Goal: Check status

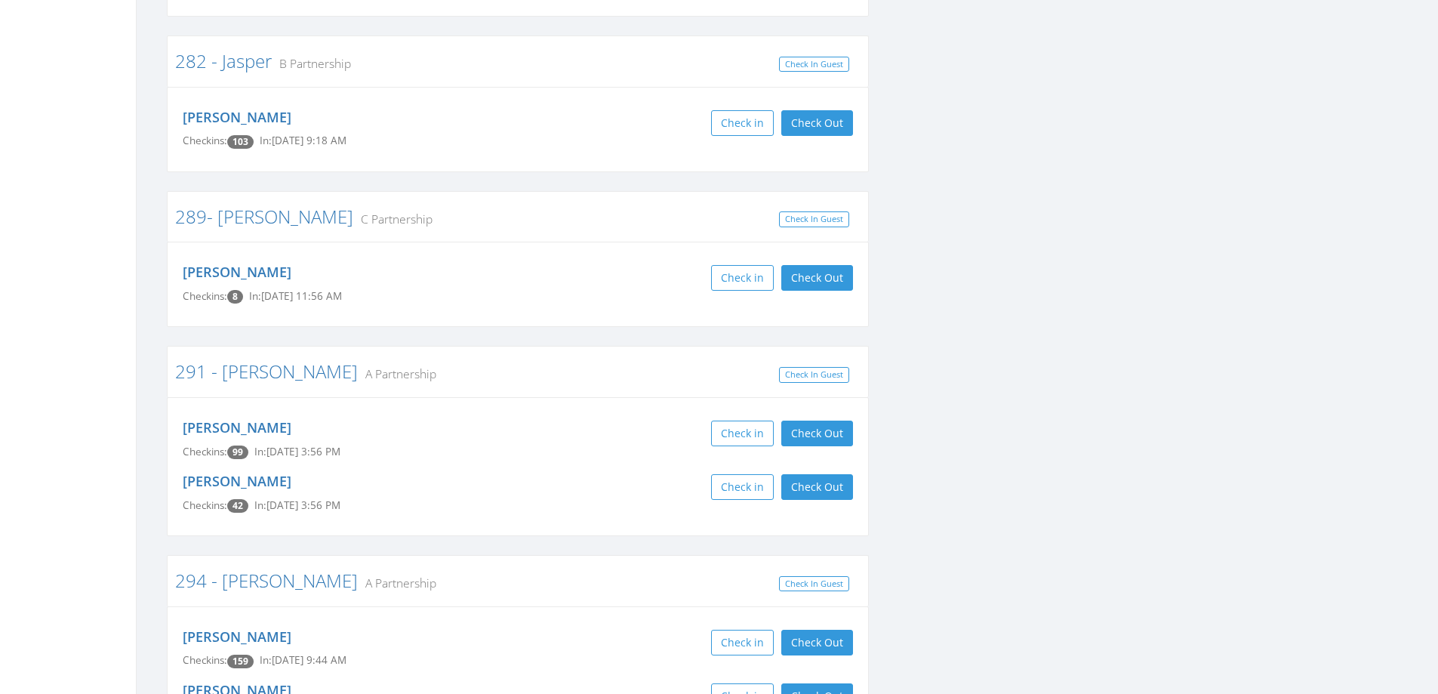
scroll to position [5510, 0]
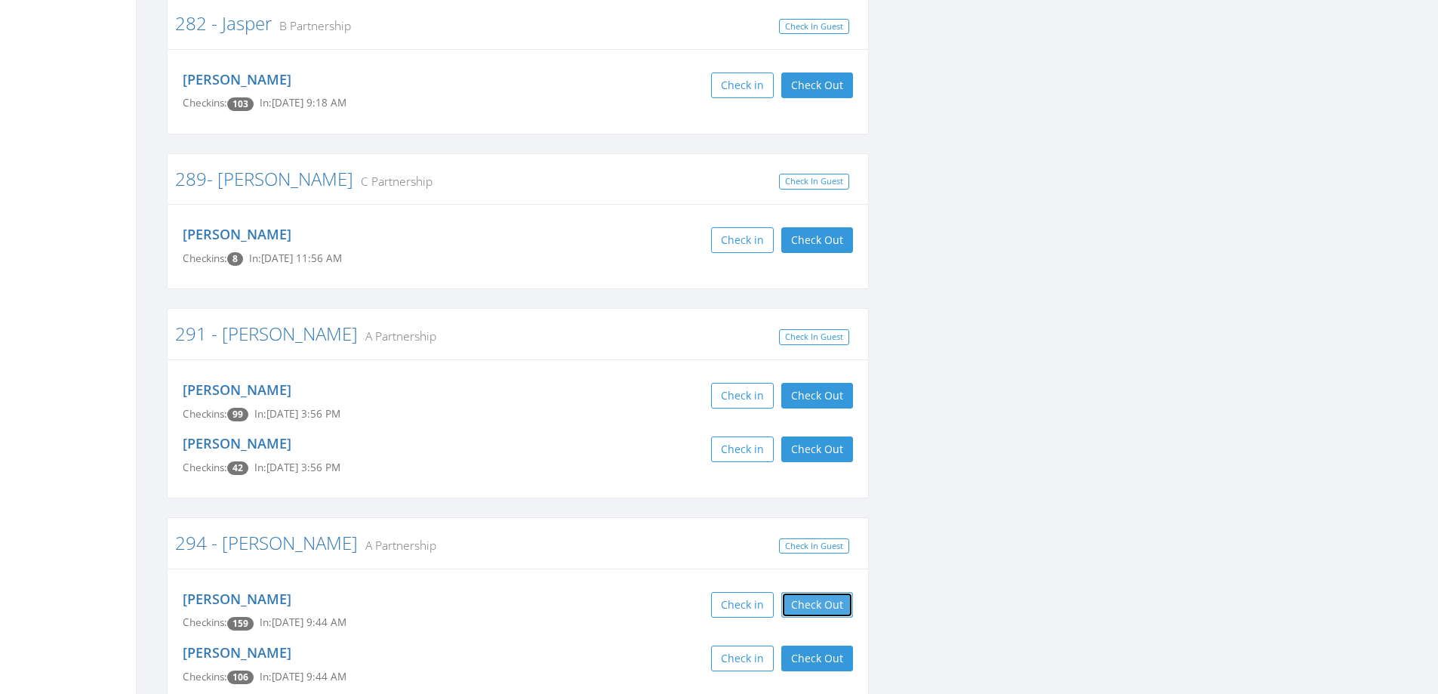
click at [833, 592] on button "Check Out" at bounding box center [817, 605] width 72 height 26
click at [832, 645] on button "Check Out" at bounding box center [817, 658] width 72 height 26
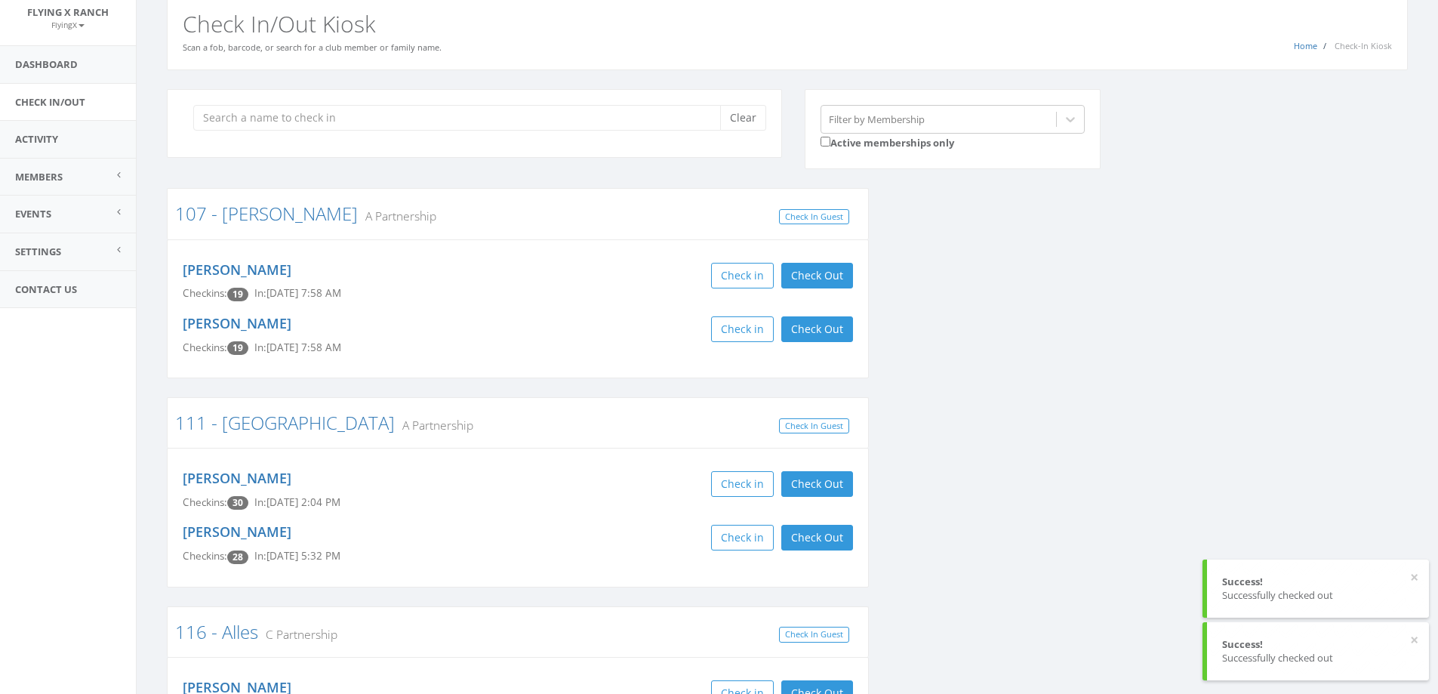
scroll to position [0, 0]
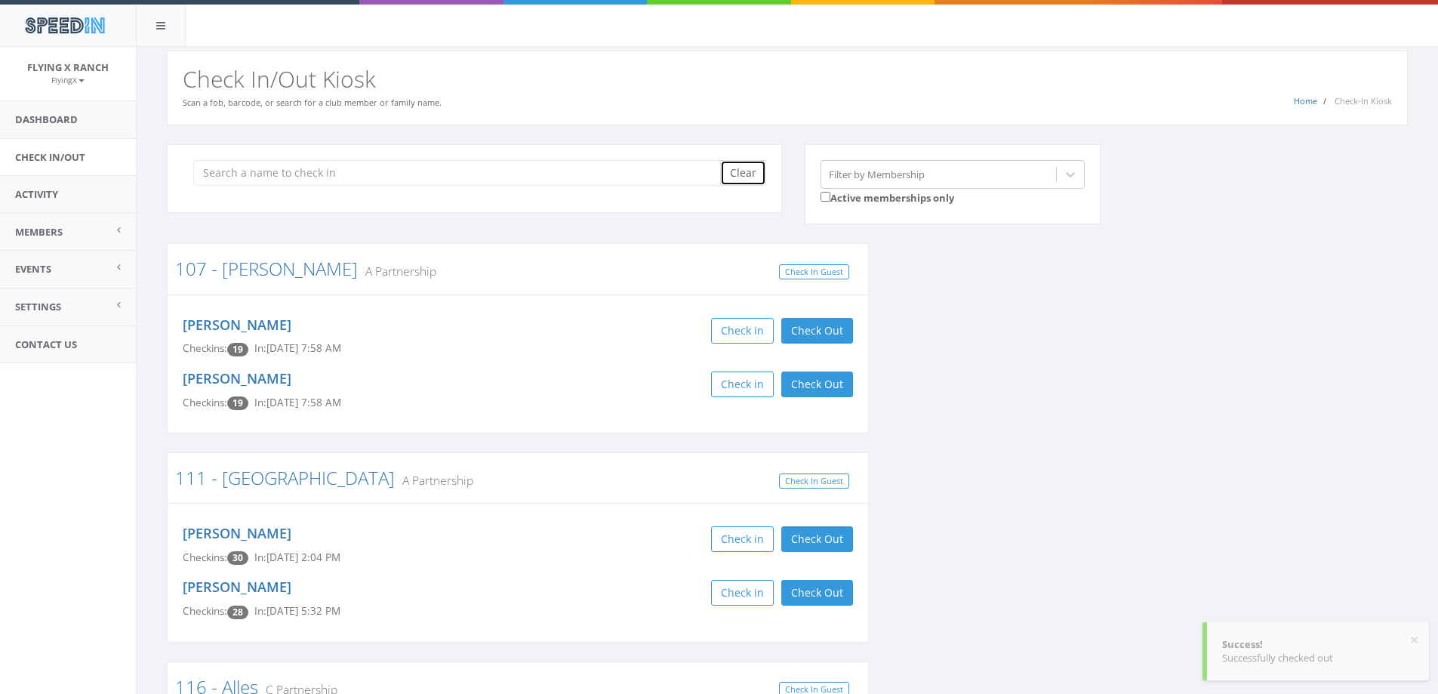
click at [747, 167] on button "Clear" at bounding box center [743, 173] width 46 height 26
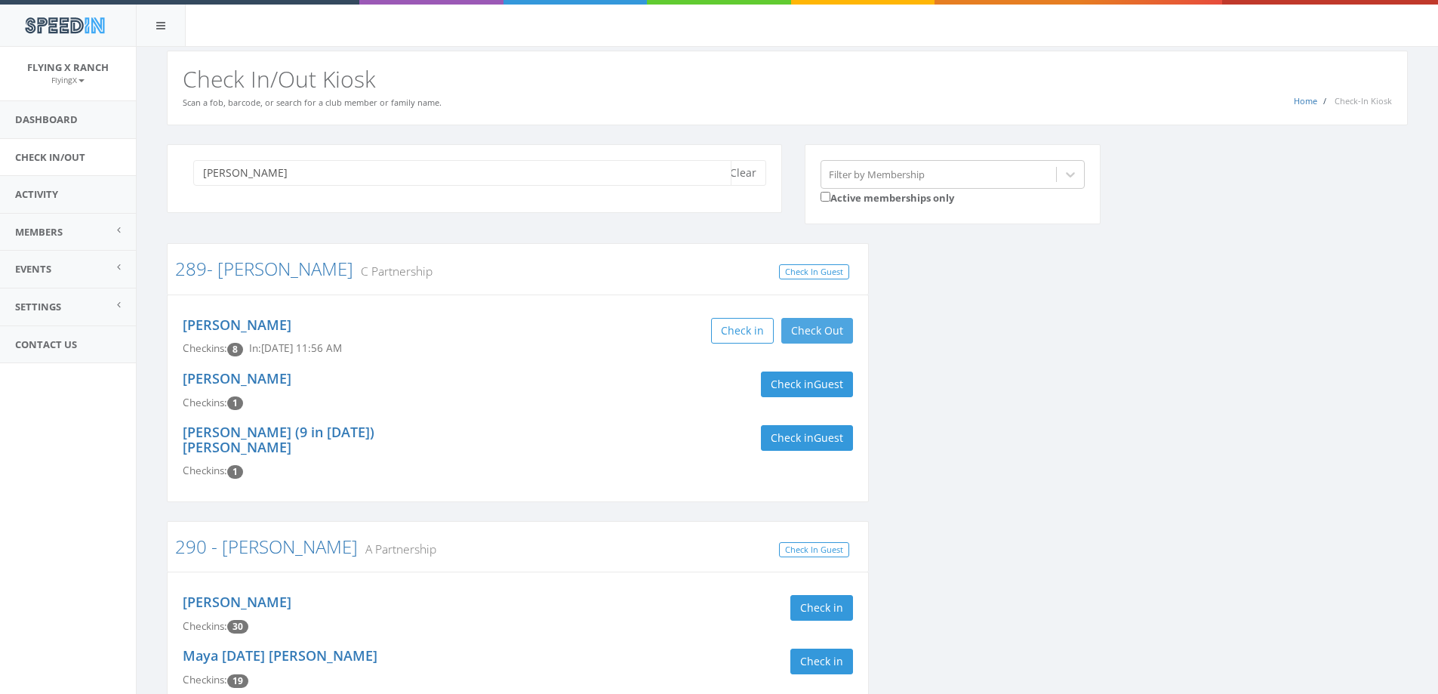
type input "[PERSON_NAME]"
click at [812, 327] on button "Check Out" at bounding box center [817, 331] width 72 height 26
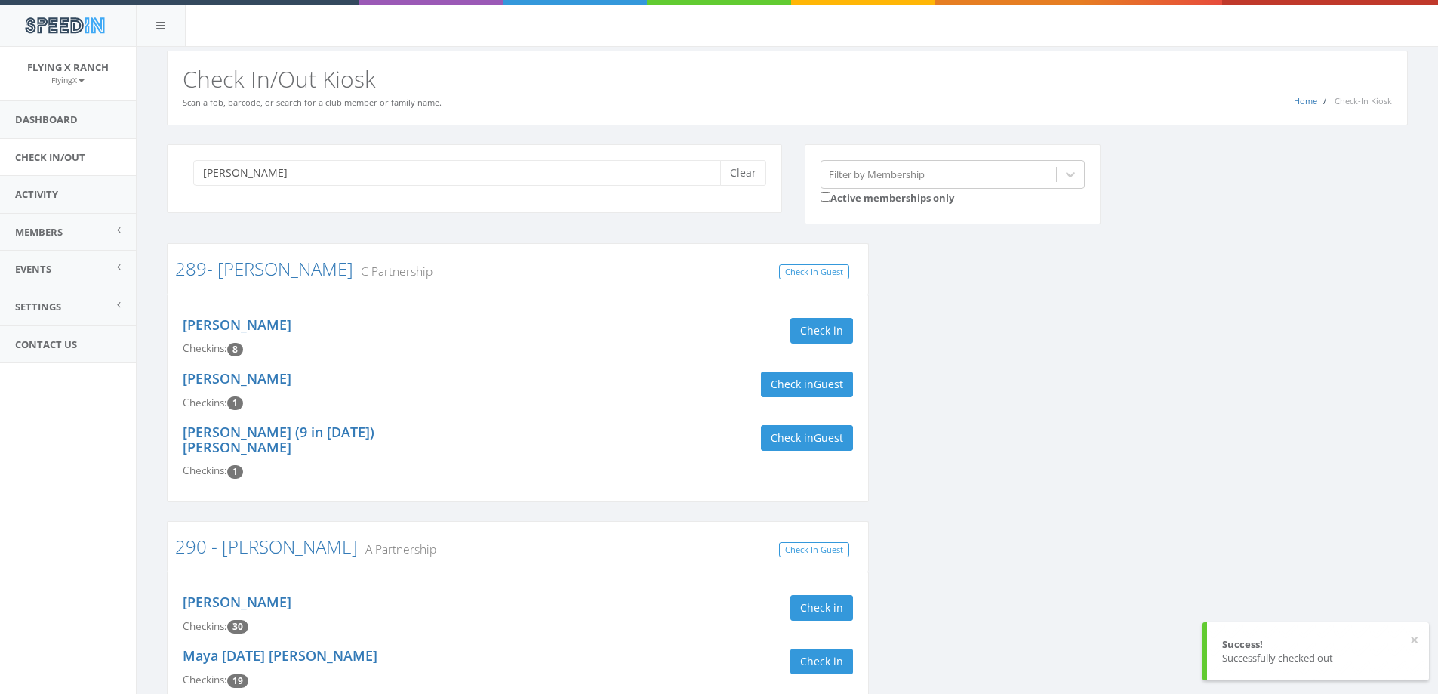
click at [734, 186] on div "[PERSON_NAME] Clear" at bounding box center [474, 178] width 615 height 69
click at [735, 177] on button "Clear" at bounding box center [743, 173] width 46 height 26
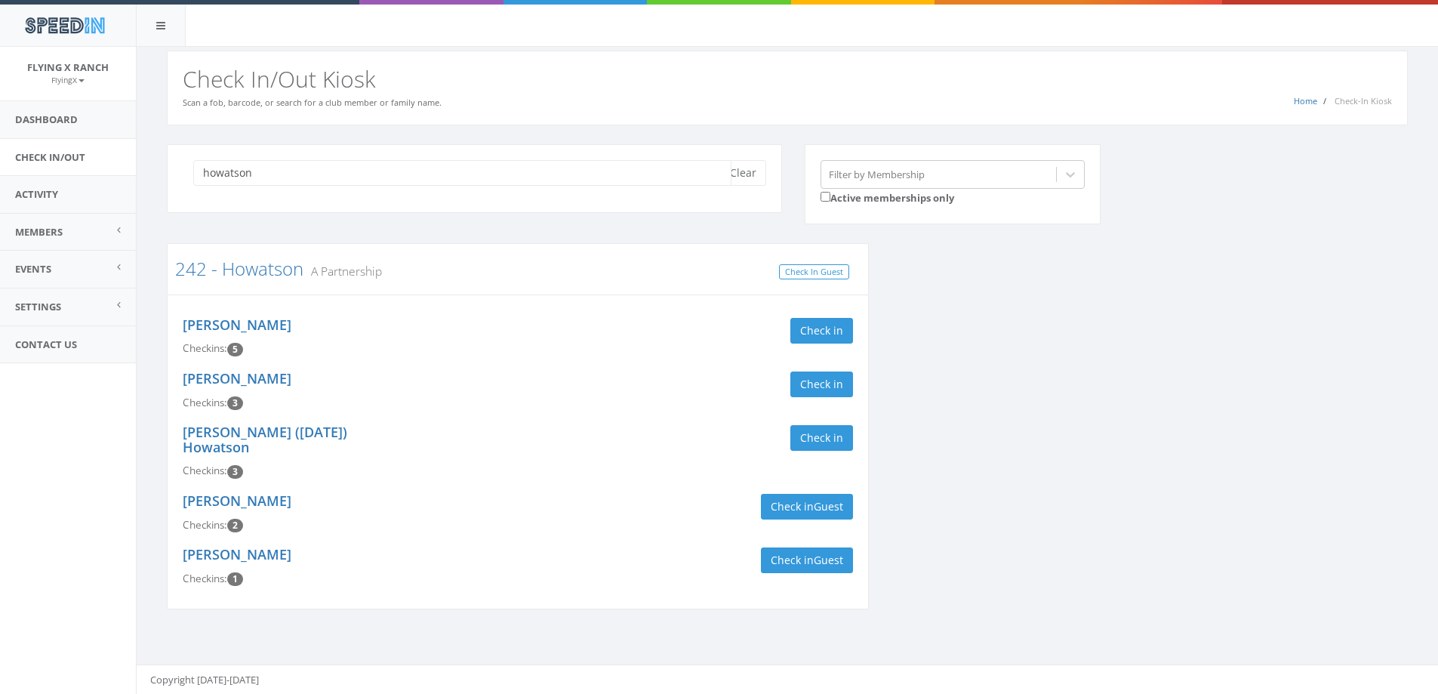
scroll to position [1, 0]
type input "howatson"
click at [739, 174] on button "Clear" at bounding box center [743, 172] width 46 height 26
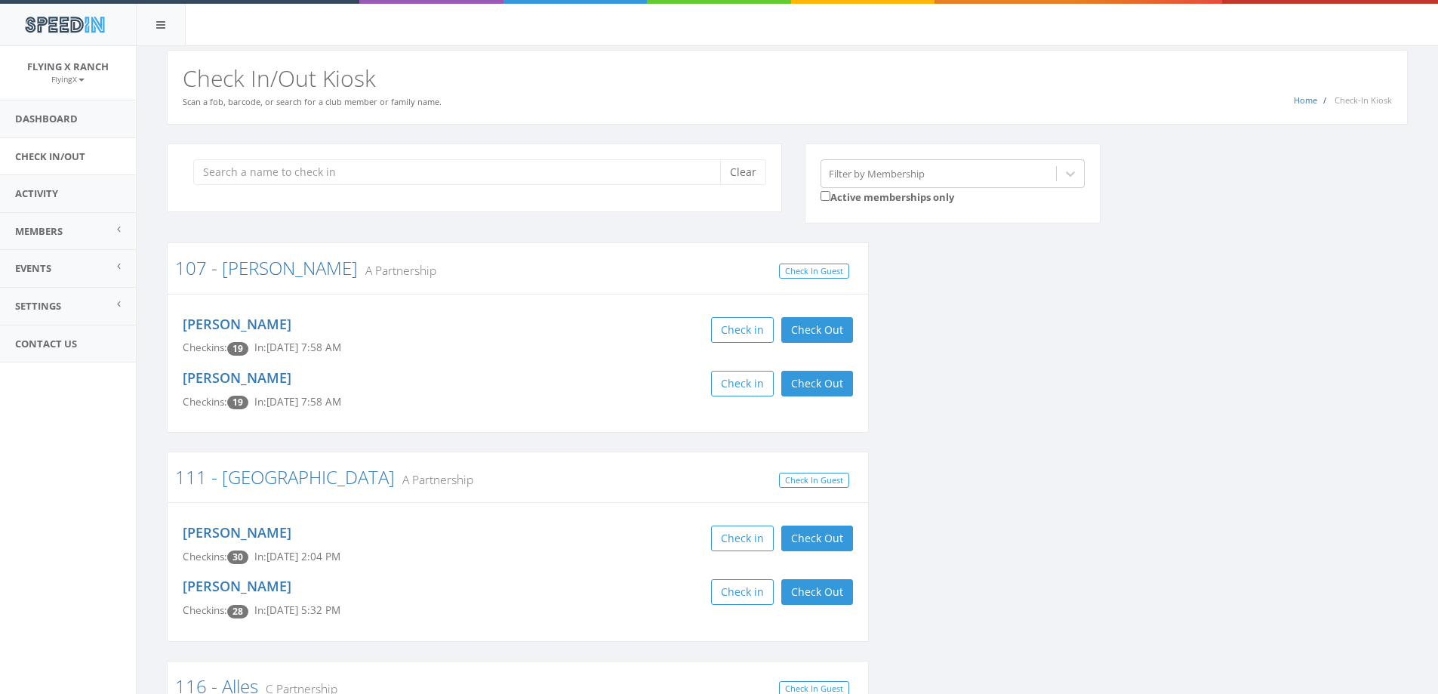
click at [459, 91] on div "Home Check-In Kiosk Check In/Out Kiosk Scan a fob, barcode, or search for a clu…" at bounding box center [787, 87] width 1241 height 75
